Goal: Information Seeking & Learning: Learn about a topic

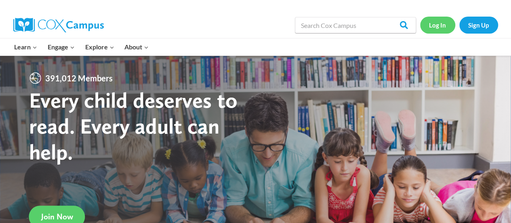
click at [442, 23] on link "Log In" at bounding box center [437, 25] width 35 height 17
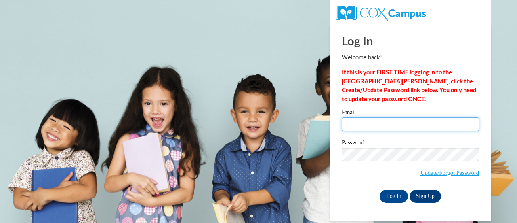
click at [383, 126] on input "Email" at bounding box center [410, 124] width 137 height 14
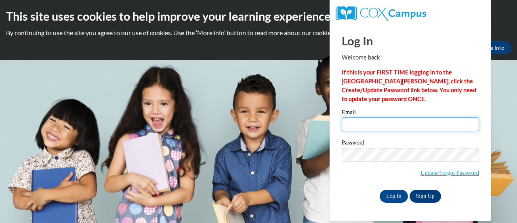
type input "olszjul@sdmfschools.org"
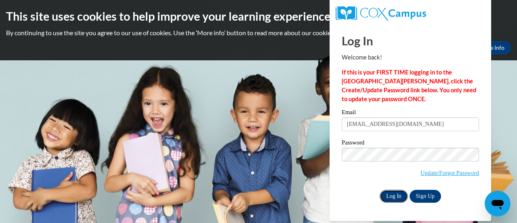
click at [393, 193] on input "Log In" at bounding box center [394, 195] width 28 height 13
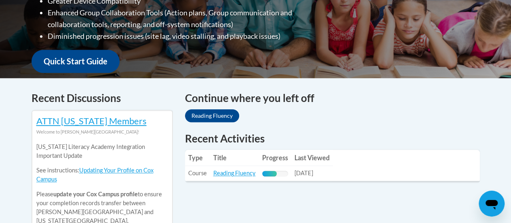
scroll to position [316, 0]
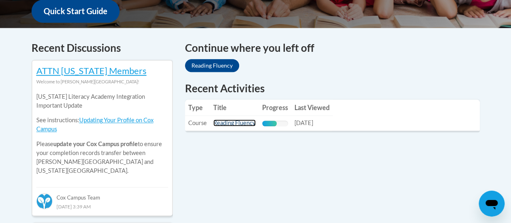
click at [226, 121] on link "Reading Fluency" at bounding box center [234, 122] width 42 height 7
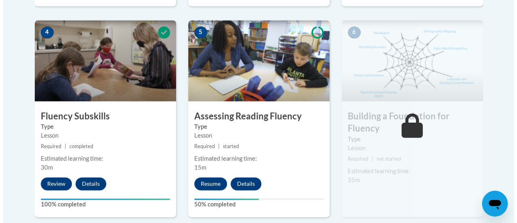
scroll to position [512, 0]
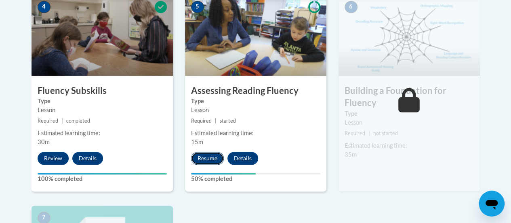
click at [202, 156] on button "Resume" at bounding box center [207, 157] width 33 height 13
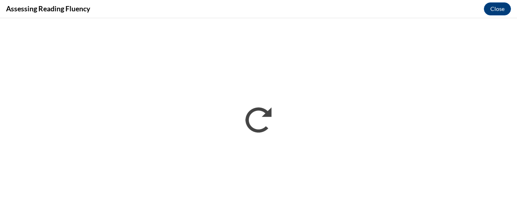
scroll to position [0, 0]
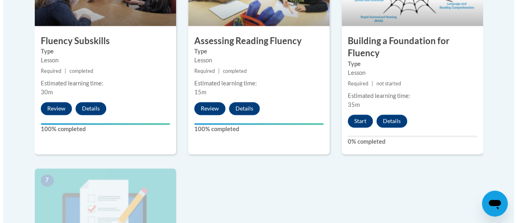
scroll to position [565, 0]
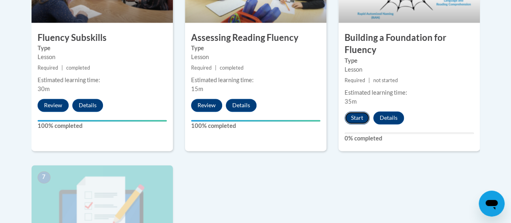
click at [357, 115] on button "Start" at bounding box center [357, 117] width 25 height 13
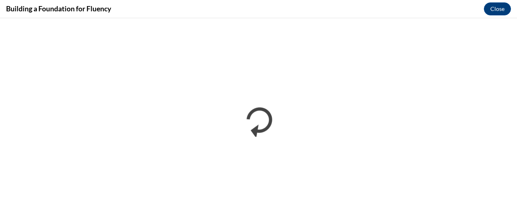
scroll to position [0, 0]
